Goal: Navigation & Orientation: Find specific page/section

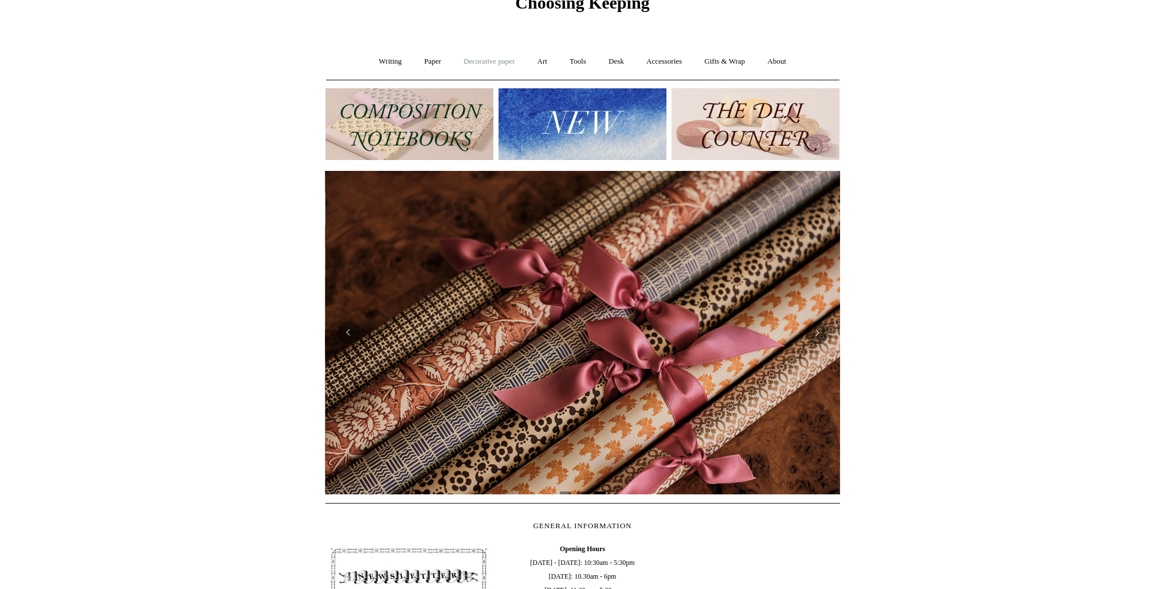
scroll to position [0, 1030]
click at [373, 59] on link "Writing +" at bounding box center [391, 61] width 44 height 30
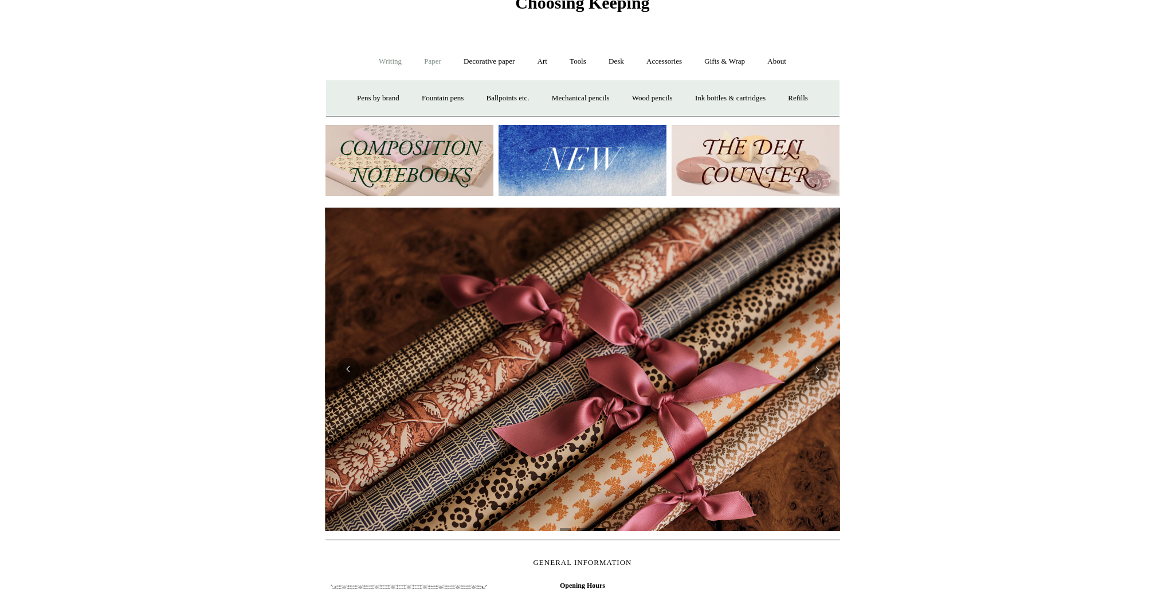
click at [416, 62] on link "Paper +" at bounding box center [433, 61] width 38 height 30
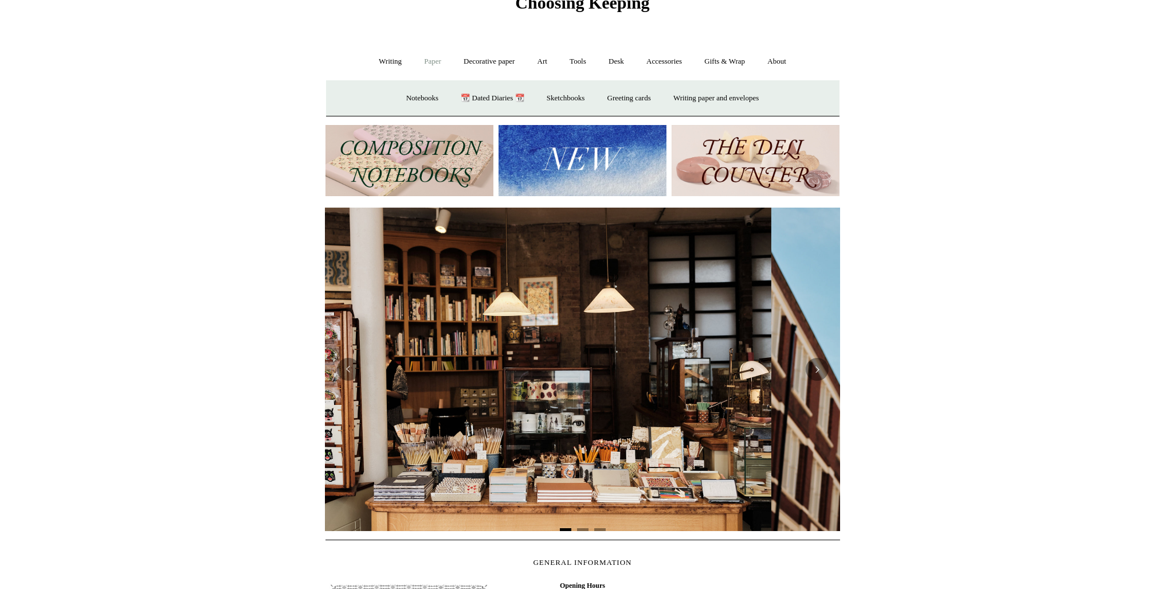
scroll to position [0, 0]
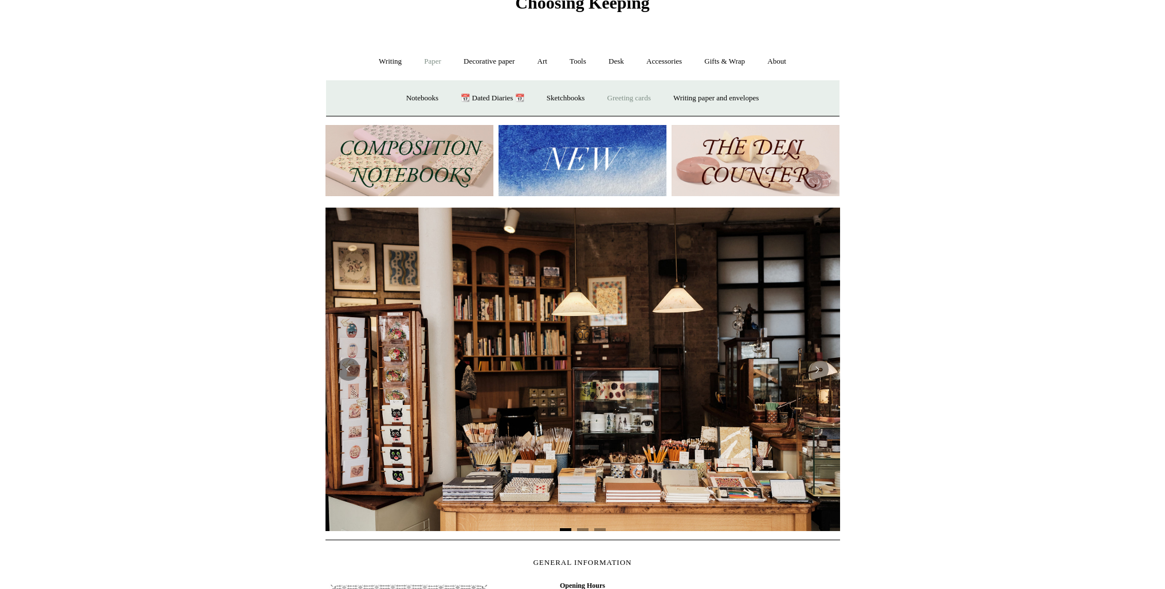
click at [648, 102] on link "Greeting cards +" at bounding box center [629, 98] width 64 height 30
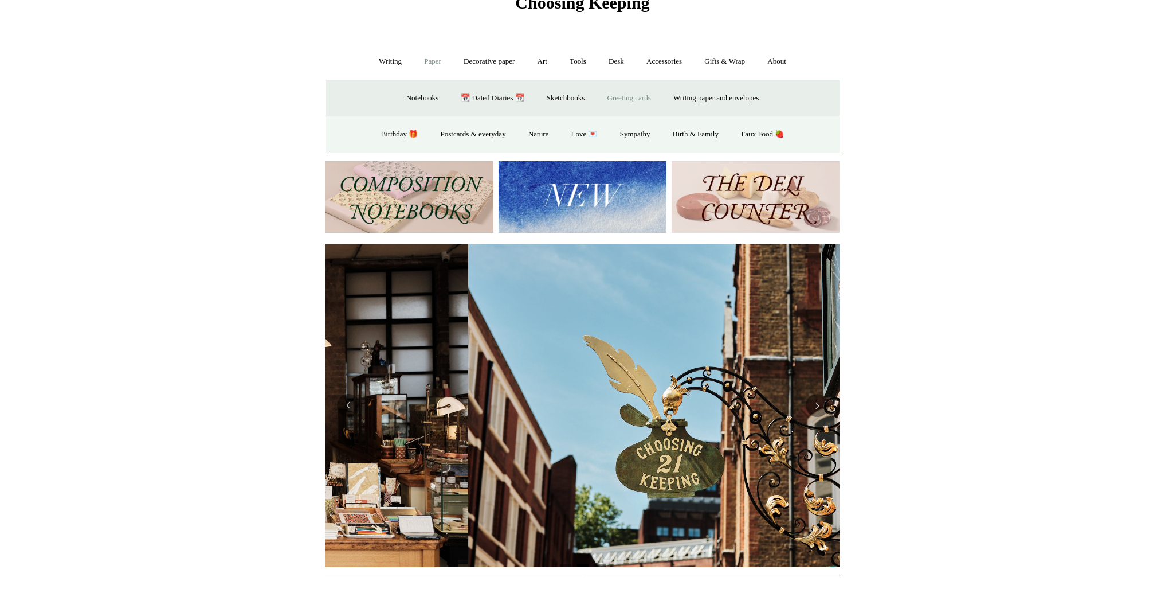
scroll to position [0, 515]
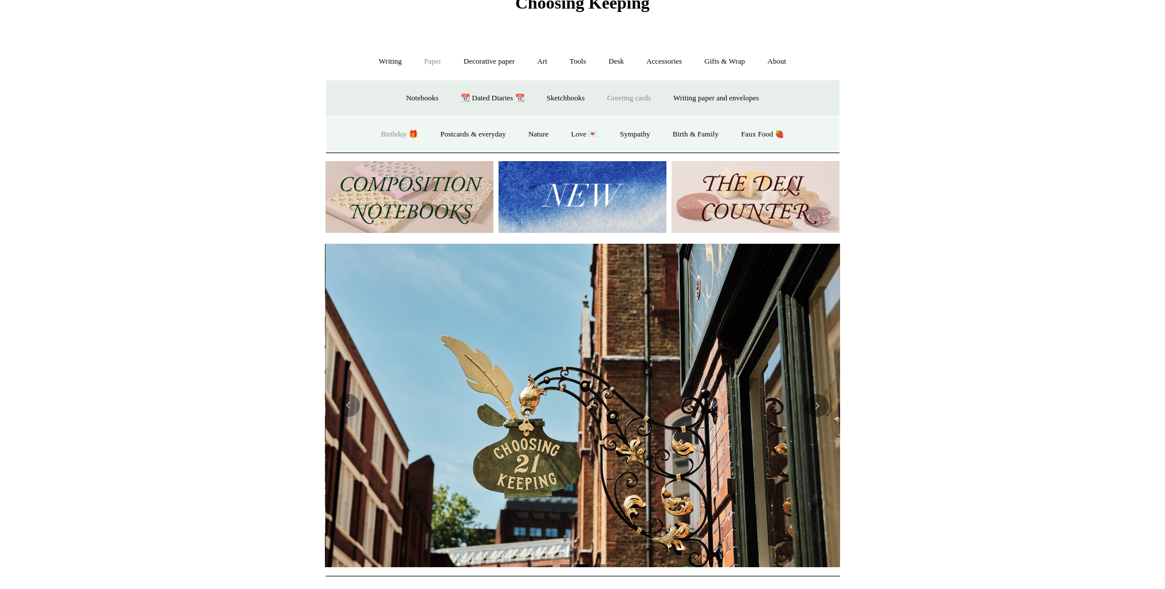
click at [400, 136] on link "Birthday 🎁" at bounding box center [400, 134] width 58 height 30
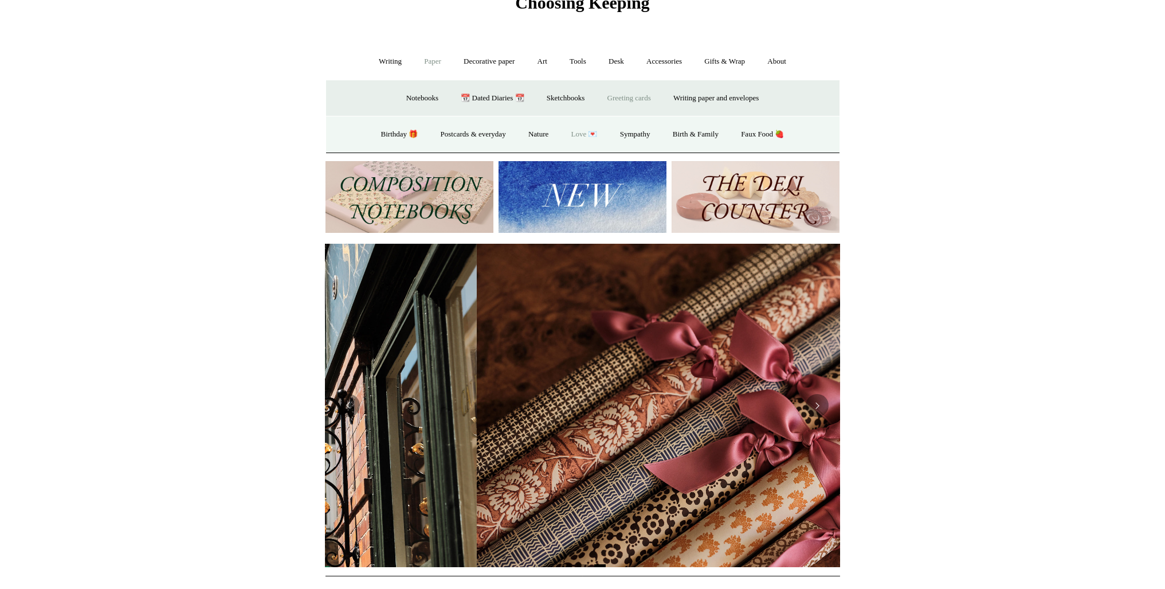
scroll to position [0, 1030]
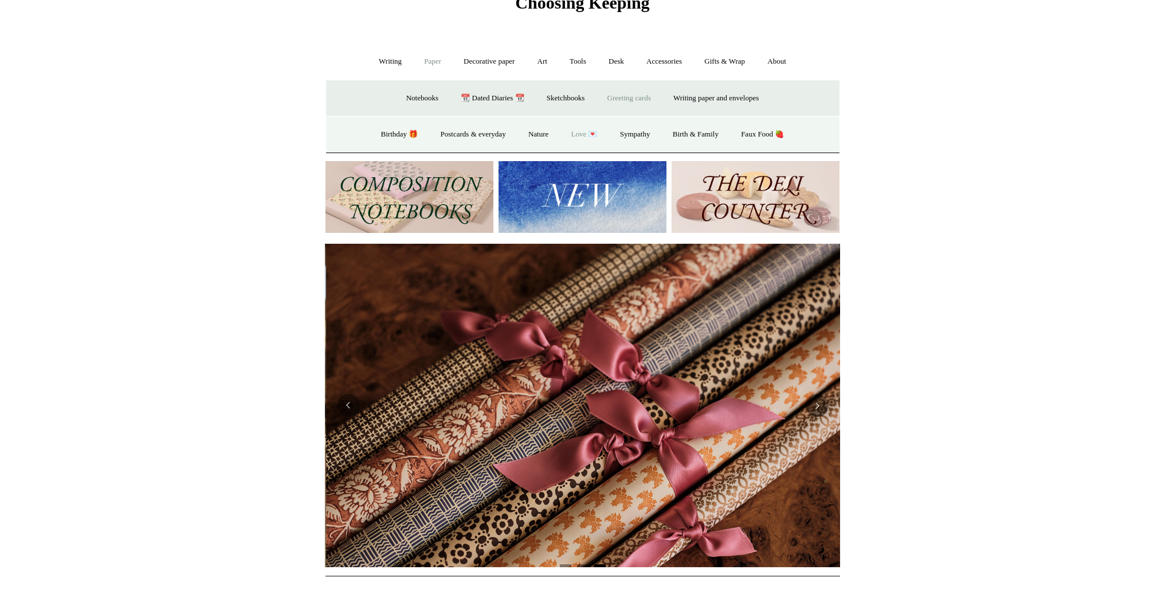
click at [584, 138] on link "Love 💌" at bounding box center [584, 134] width 47 height 30
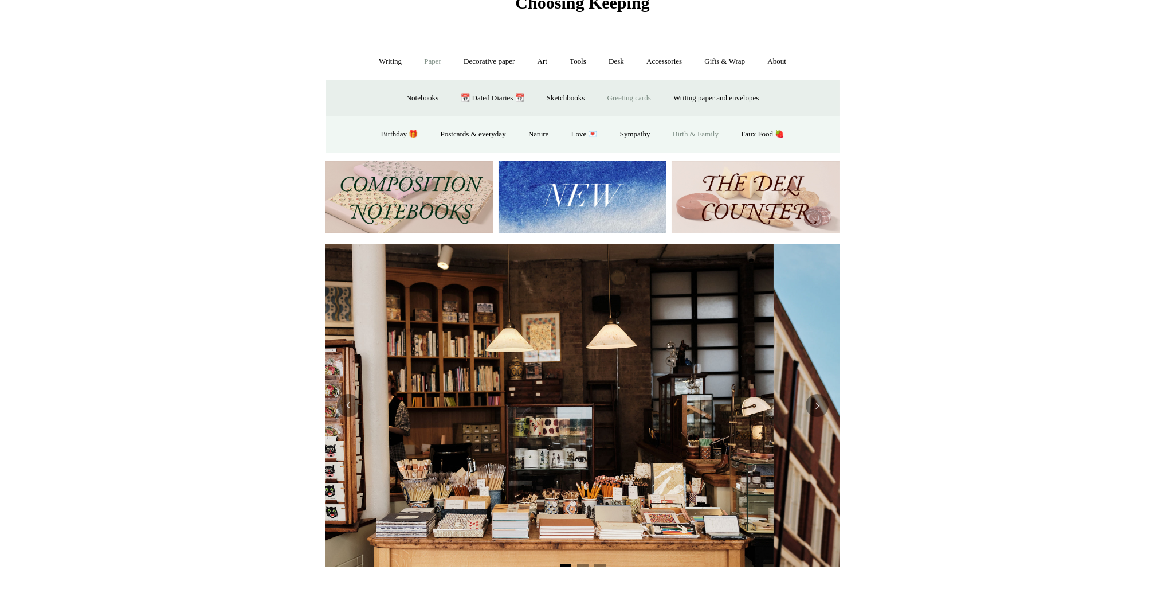
scroll to position [0, 0]
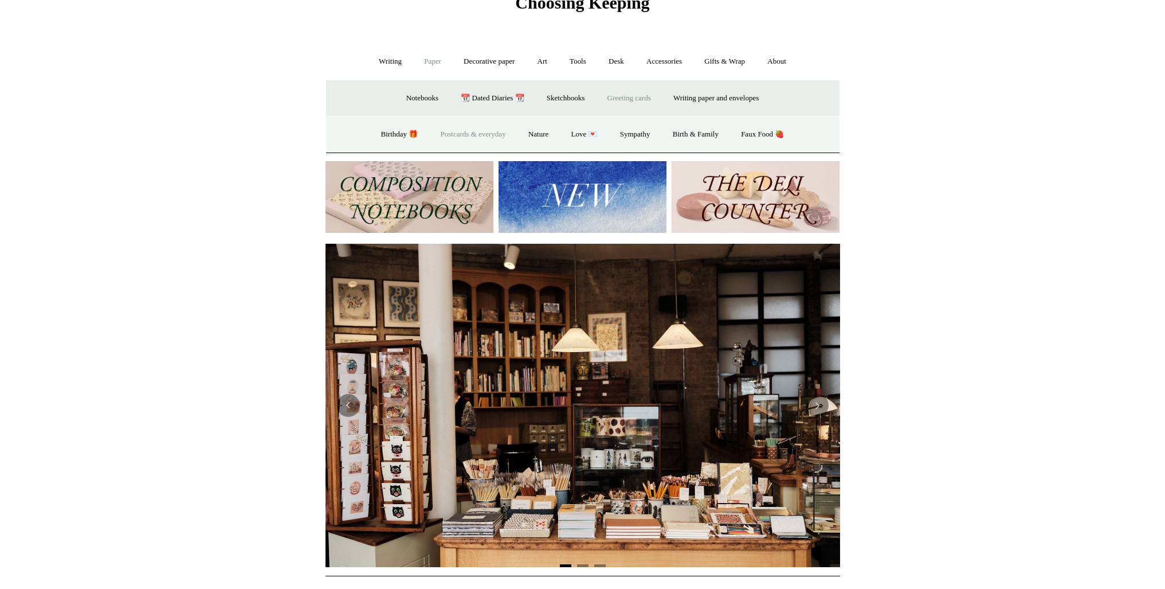
click at [492, 128] on link "Postcards & everyday" at bounding box center [473, 134] width 86 height 30
click at [711, 138] on link "Birth & Family" at bounding box center [696, 134] width 66 height 30
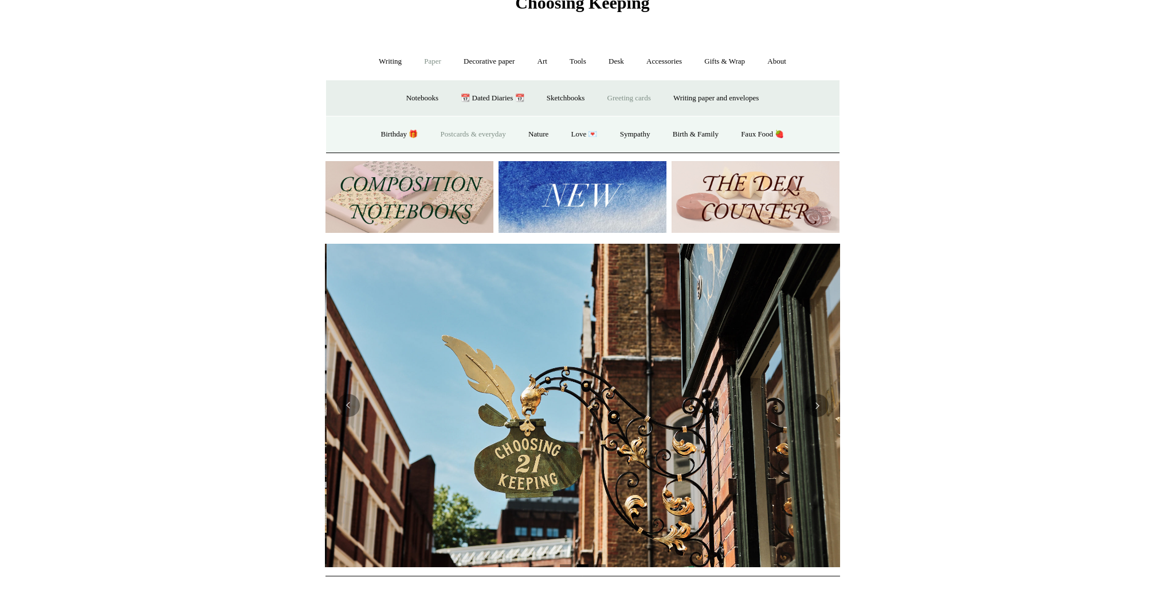
scroll to position [0, 515]
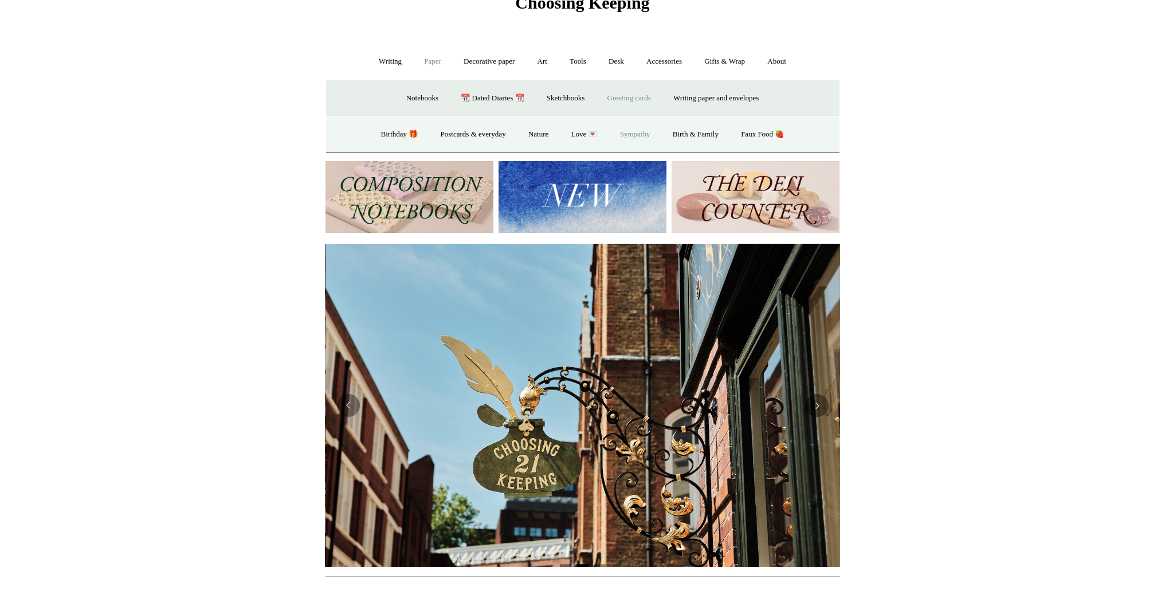
click at [643, 130] on link "Sympathy" at bounding box center [635, 134] width 51 height 30
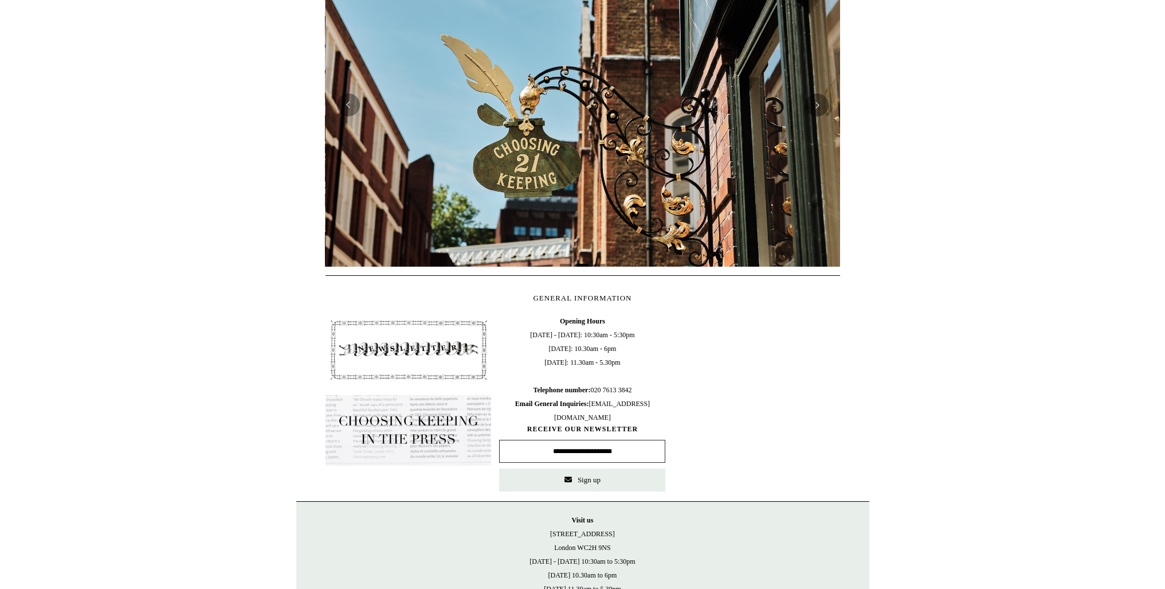
scroll to position [448, 0]
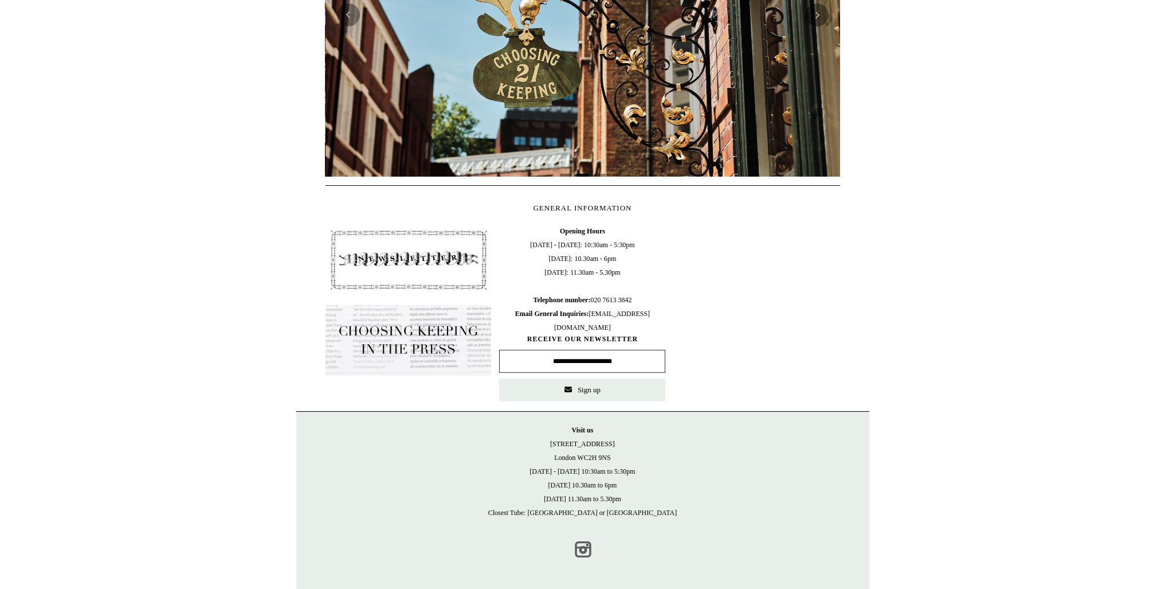
click at [579, 543] on link "Instagram" at bounding box center [582, 549] width 25 height 25
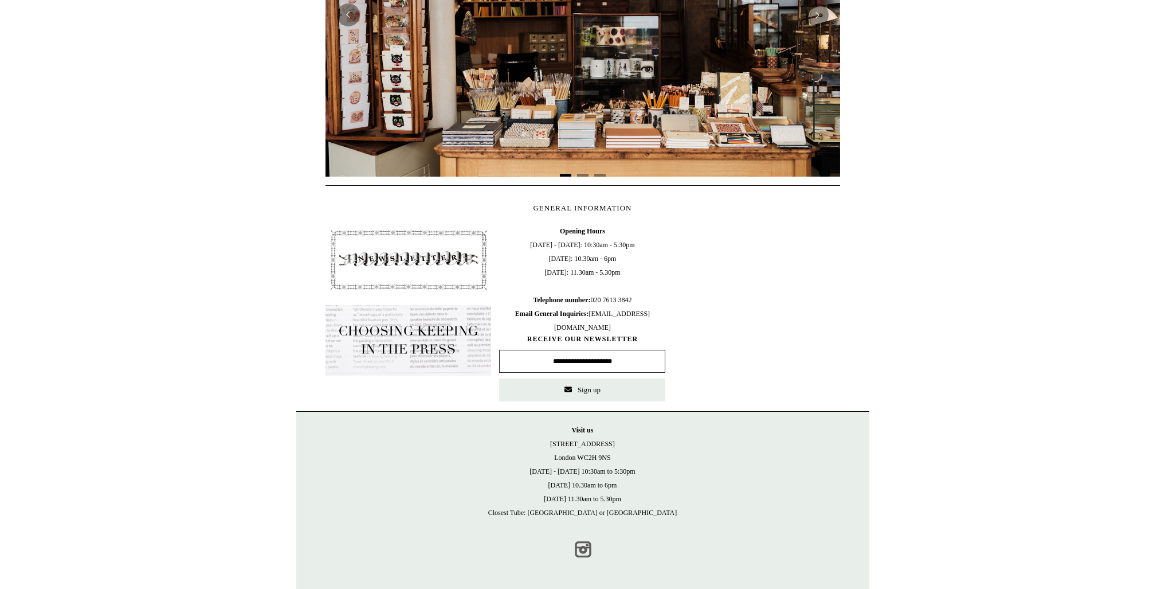
scroll to position [0, 1038]
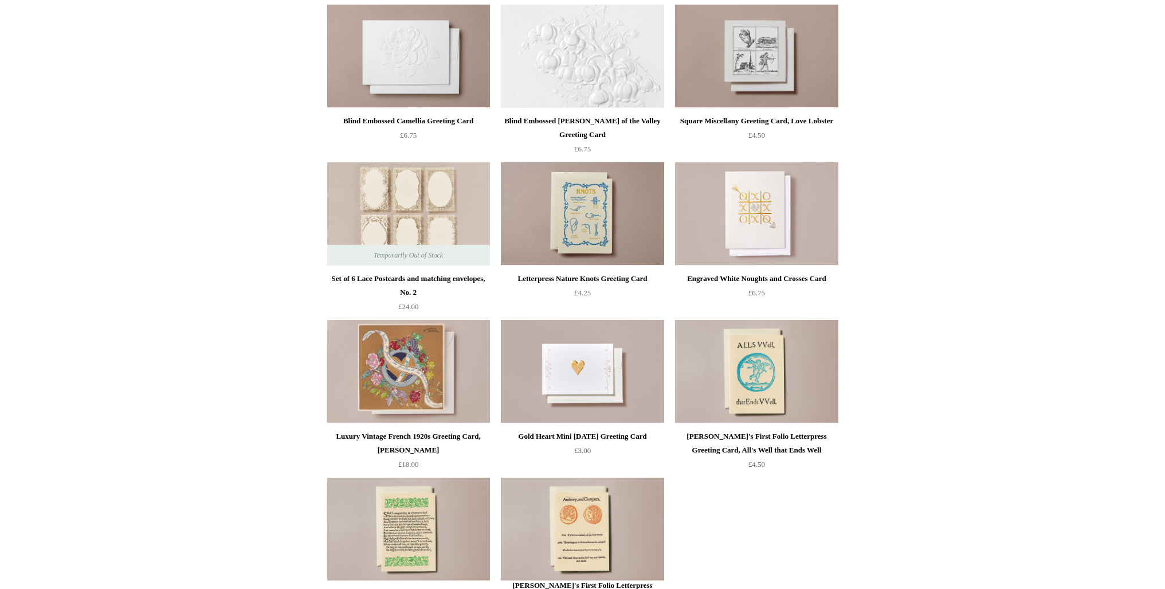
scroll to position [516, 0]
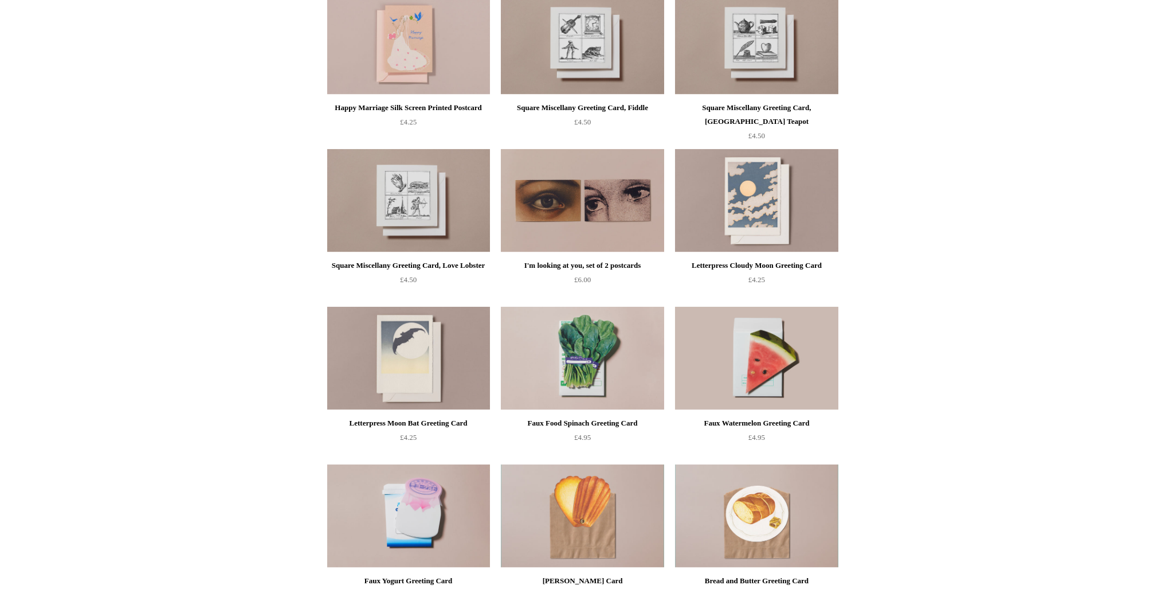
scroll to position [688, 0]
